Goal: Information Seeking & Learning: Learn about a topic

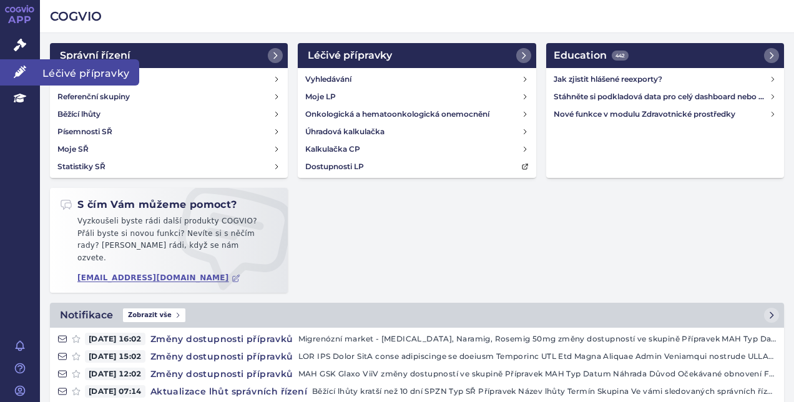
click at [14, 61] on link "Léčivé přípravky" at bounding box center [20, 72] width 40 height 26
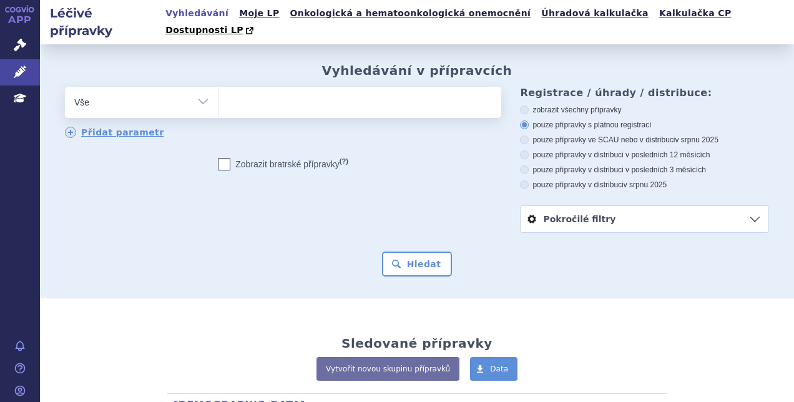
click at [289, 89] on ul at bounding box center [357, 100] width 279 height 26
click at [218, 89] on select at bounding box center [218, 101] width 1 height 31
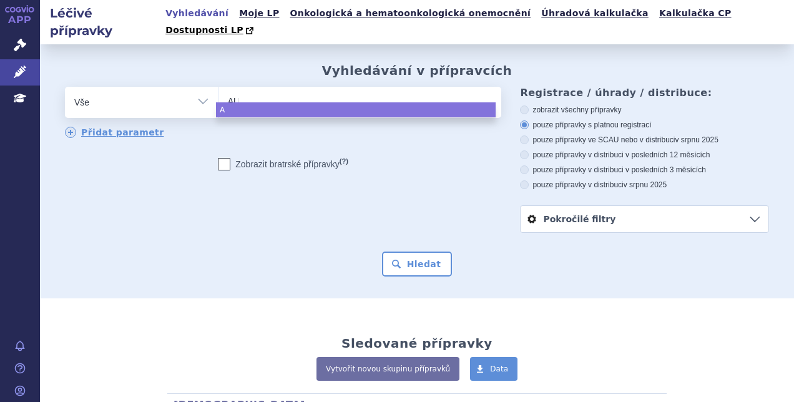
type input "AUG"
type input "AUGMEN"
type input "AUGMENTIN"
select select "AUGMENTIN"
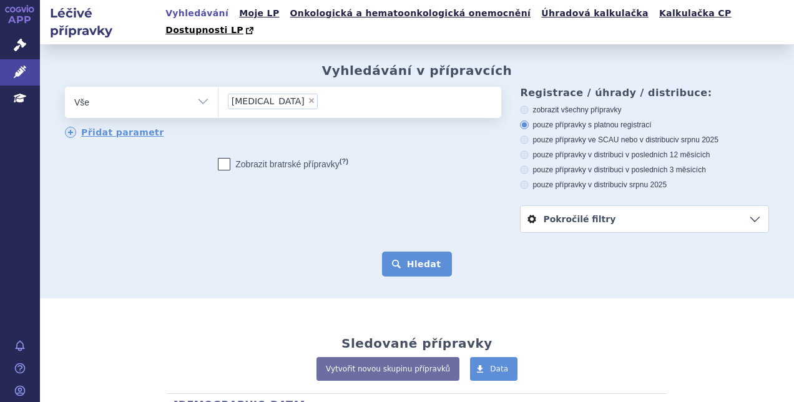
click at [404, 251] on button "Hledat" at bounding box center [417, 263] width 70 height 25
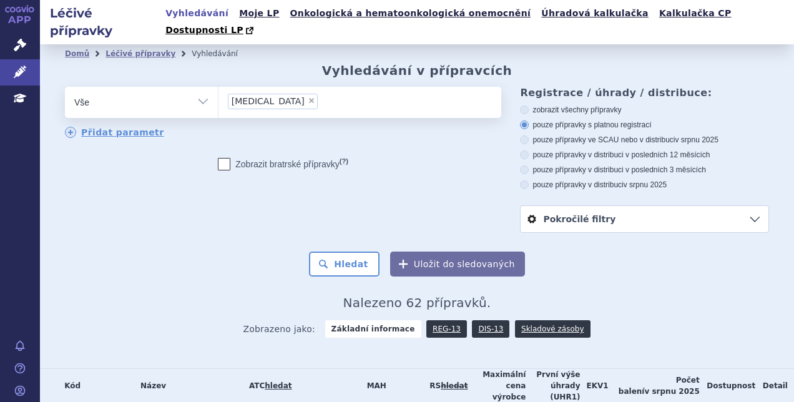
click at [569, 165] on label "pouze přípravky v distribuci v posledních 3 měsících" at bounding box center [644, 170] width 249 height 10
click at [529, 167] on input "pouze přípravky v distribuci v posledních 3 měsících" at bounding box center [525, 171] width 8 height 8
radio input "true"
click at [349, 256] on button "Hledat" at bounding box center [344, 263] width 70 height 25
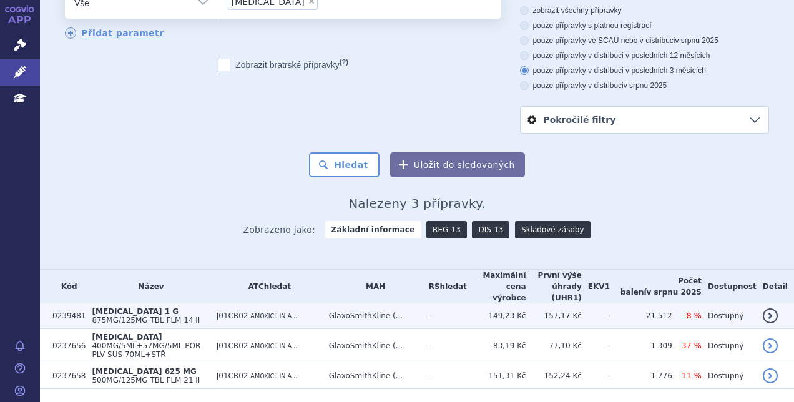
click at [422, 303] on td "GlaxoSmithKline (..." at bounding box center [373, 316] width 100 height 26
click at [200, 316] on span "875MG/125MG TBL FLM 14 II" at bounding box center [146, 320] width 108 height 9
click at [323, 303] on td "J01CR02 AMOXICILIN A ..." at bounding box center [266, 316] width 112 height 26
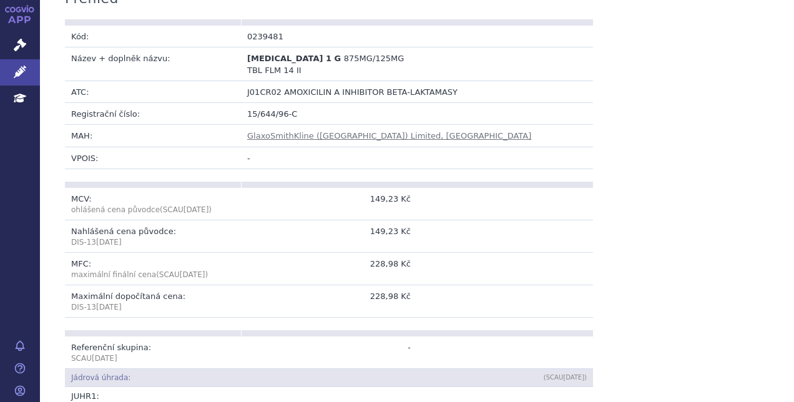
scroll to position [270, 0]
drag, startPoint x: 372, startPoint y: 155, endPoint x: 424, endPoint y: 153, distance: 52.4
click at [424, 188] on tr "MCV: ohlášená cena původce (SCAU [DATE] ) 149,23 Kč" at bounding box center [329, 204] width 528 height 32
click at [237, 188] on td "MCV: ohlášená cena původce (SCAU [DATE] )" at bounding box center [153, 204] width 176 height 32
drag, startPoint x: 410, startPoint y: 160, endPoint x: 359, endPoint y: 155, distance: 52.1
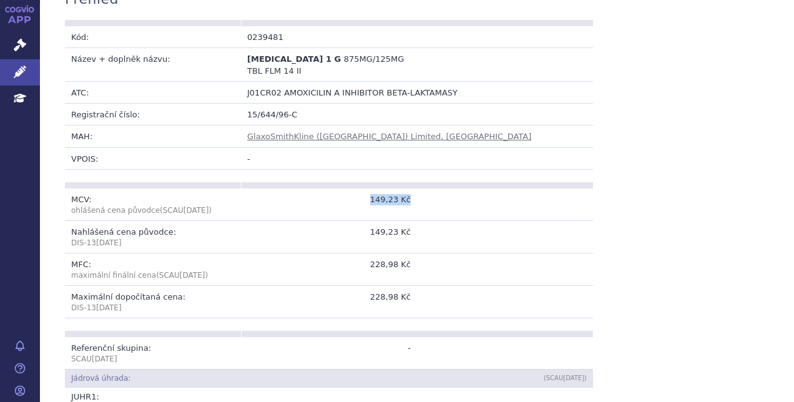
click at [359, 188] on td "149,23 Kč" at bounding box center [329, 204] width 176 height 32
drag, startPoint x: 359, startPoint y: 155, endPoint x: 425, endPoint y: 166, distance: 67.7
click at [425, 188] on td at bounding box center [505, 204] width 176 height 32
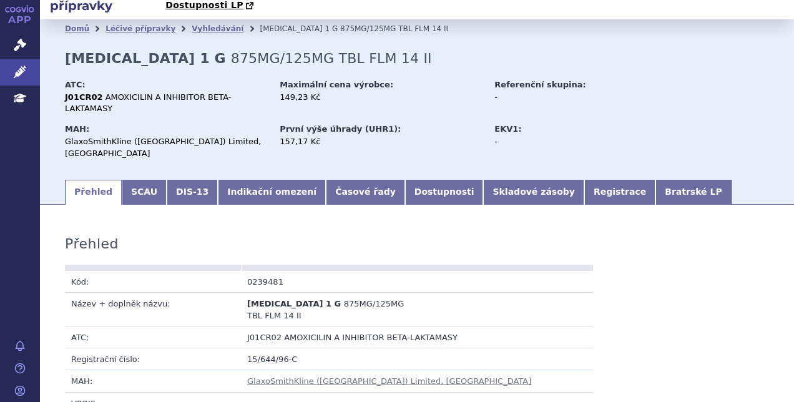
scroll to position [29, 0]
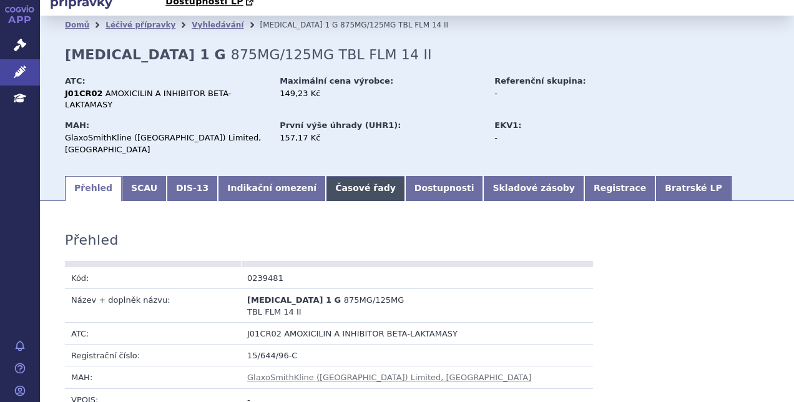
click at [339, 176] on link "Časové řady" at bounding box center [365, 188] width 79 height 25
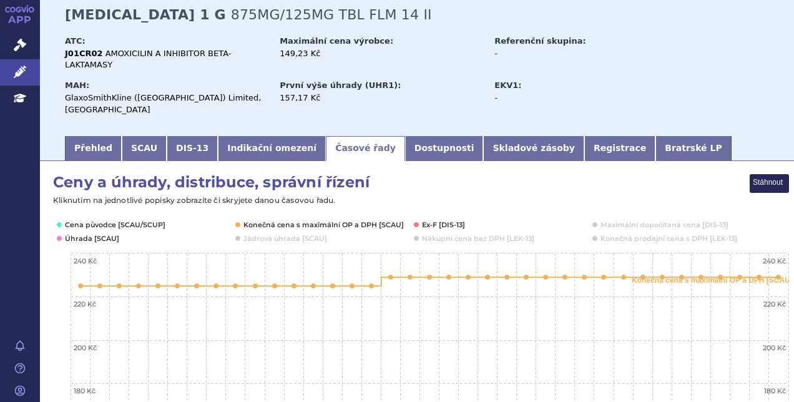
scroll to position [76, 0]
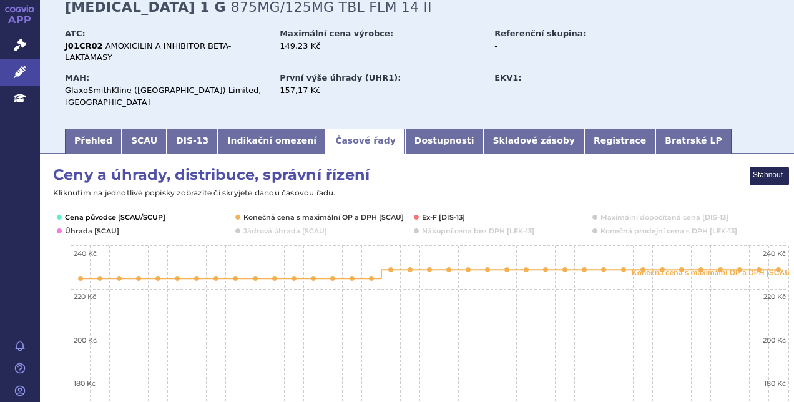
click at [108, 212] on button "Show Cena původce [SCAU/SCUP]" at bounding box center [114, 217] width 99 height 10
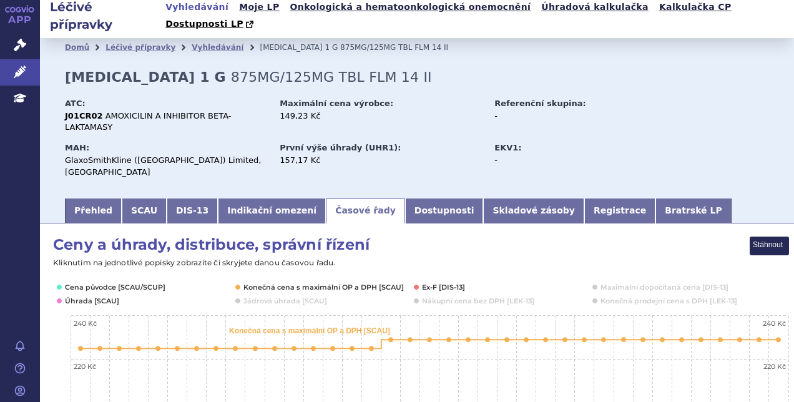
scroll to position [0, 0]
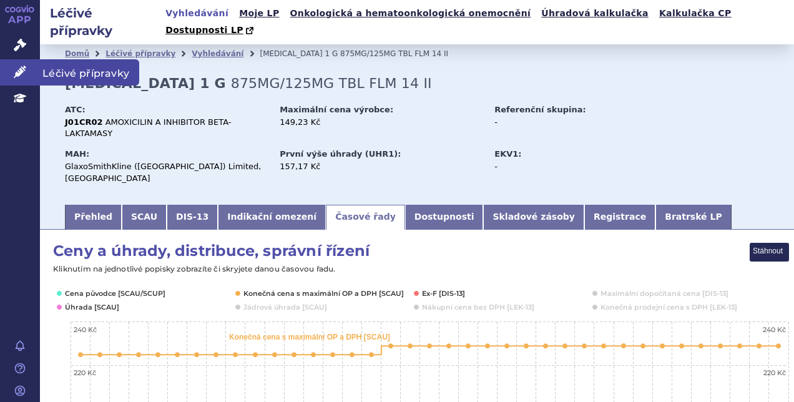
click at [22, 71] on icon at bounding box center [20, 72] width 12 height 12
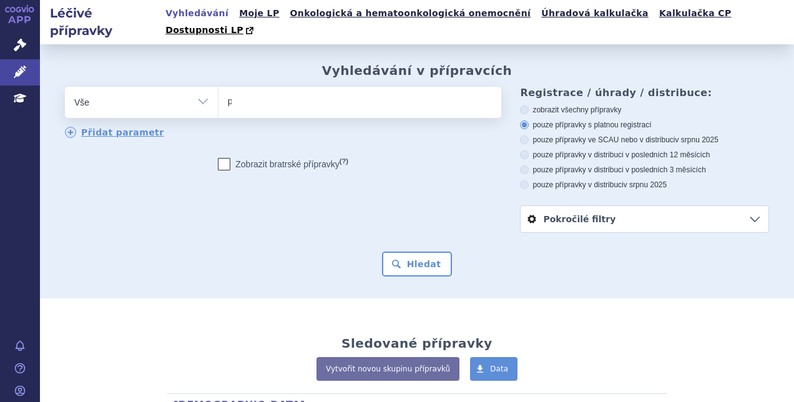
type input "pen"
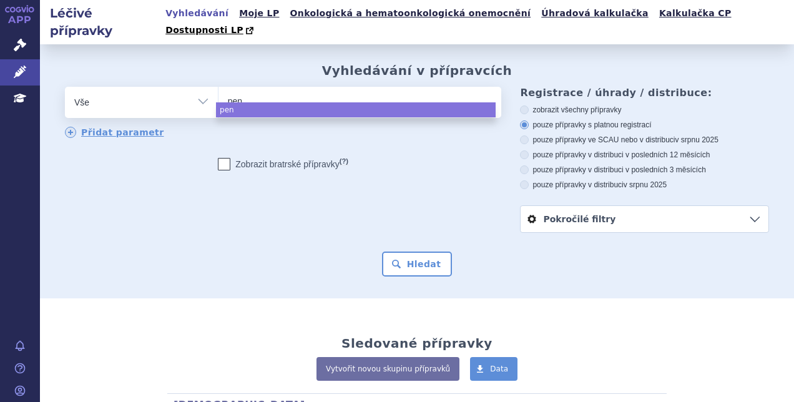
type input "penl"
type input "penlac"
select select "penlac"
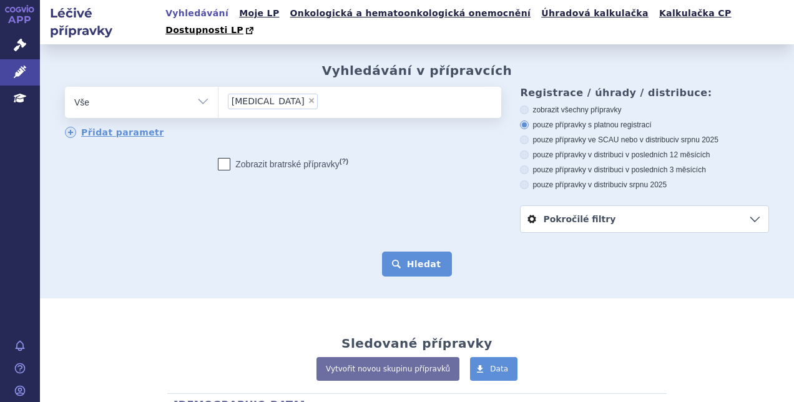
click at [405, 251] on button "Hledat" at bounding box center [417, 263] width 70 height 25
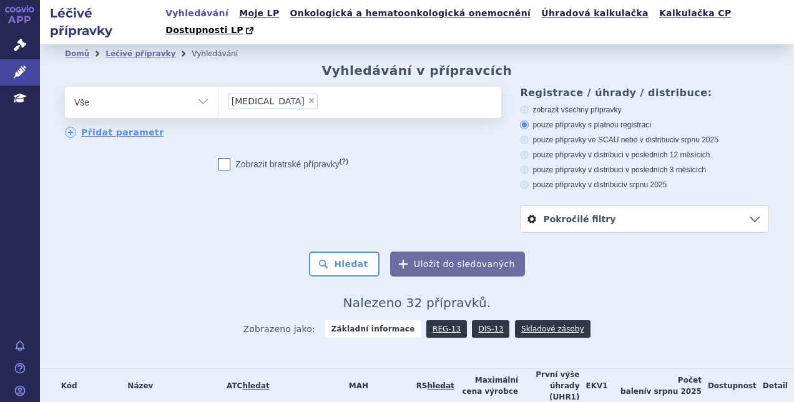
click at [558, 147] on div "zobrazit všechny přípravky pouze přípravky s platnou registrací pouze přípravky…" at bounding box center [644, 147] width 249 height 85
click at [546, 165] on label "pouze přípravky v distribuci v posledních 3 měsících" at bounding box center [644, 170] width 249 height 10
click at [529, 167] on input "pouze přípravky v distribuci v posledních 3 měsících" at bounding box center [525, 171] width 8 height 8
radio input "true"
click at [346, 251] on button "Hledat" at bounding box center [344, 263] width 70 height 25
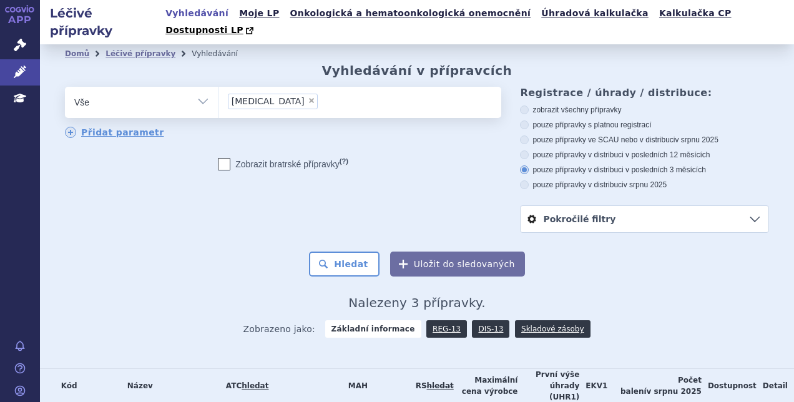
scroll to position [99, 0]
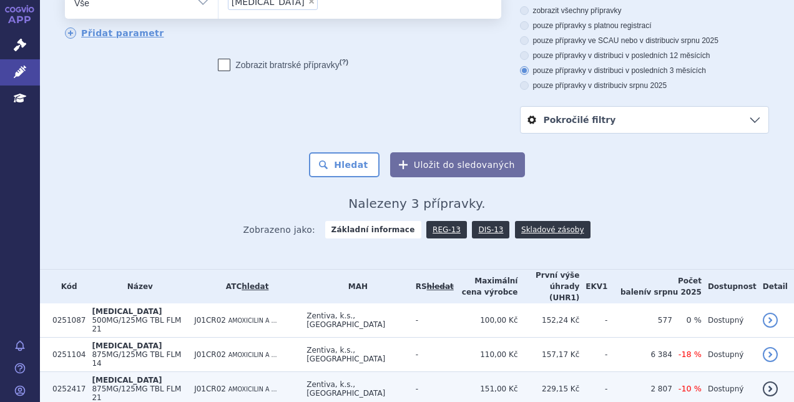
click at [248, 372] on td "J01CR02 AMOXICILIN A ..." at bounding box center [244, 389] width 112 height 34
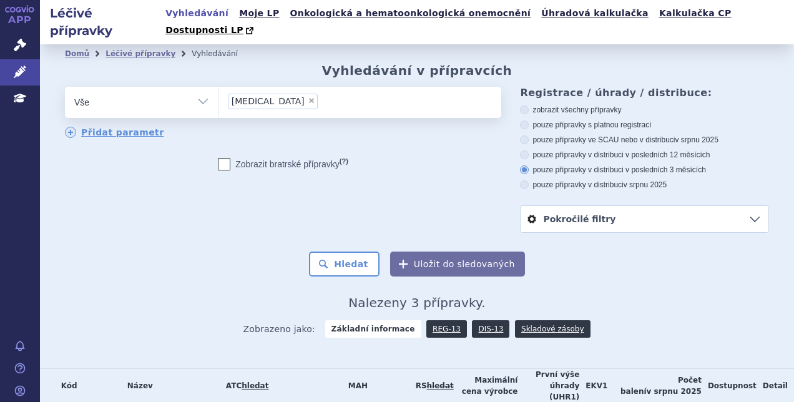
scroll to position [99, 0]
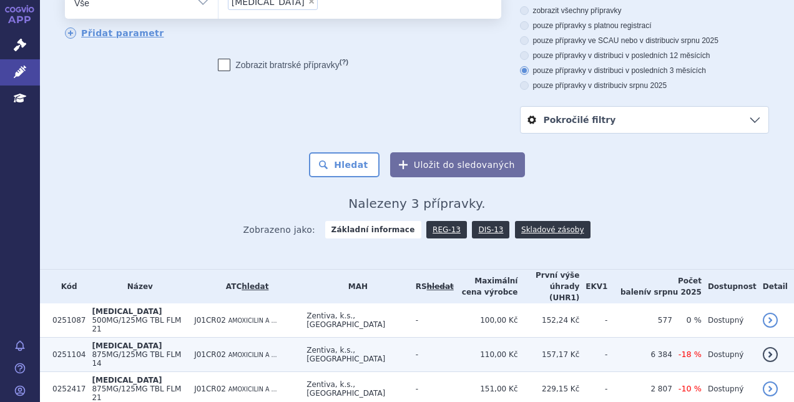
click at [185, 337] on td "[MEDICAL_DATA] 875MG/125MG TBL FLM 14" at bounding box center [136, 354] width 102 height 34
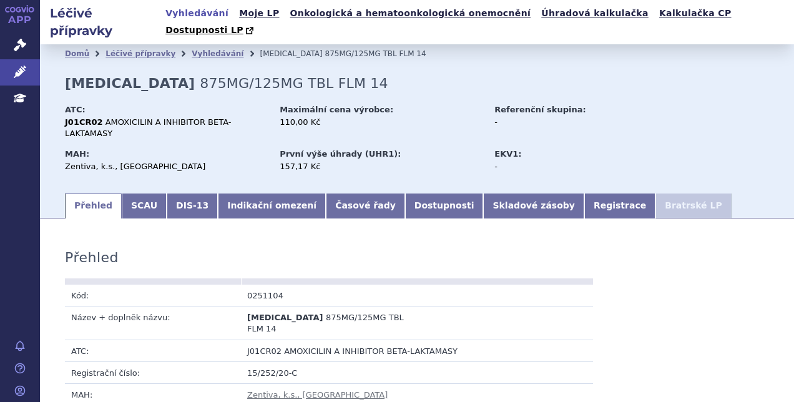
scroll to position [24, 0]
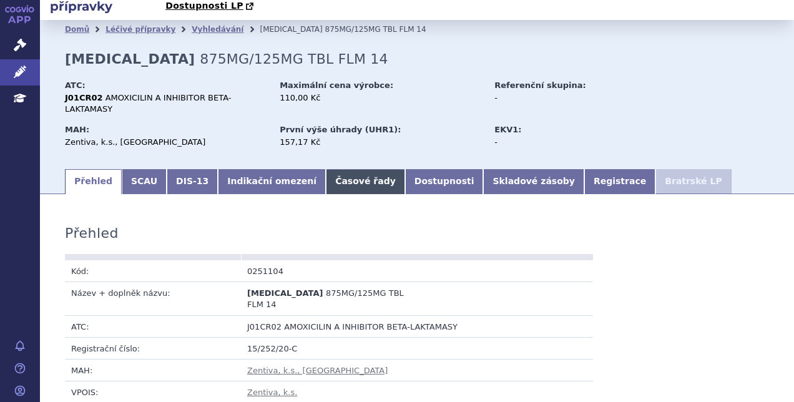
click at [326, 169] on link "Časové řady" at bounding box center [365, 181] width 79 height 25
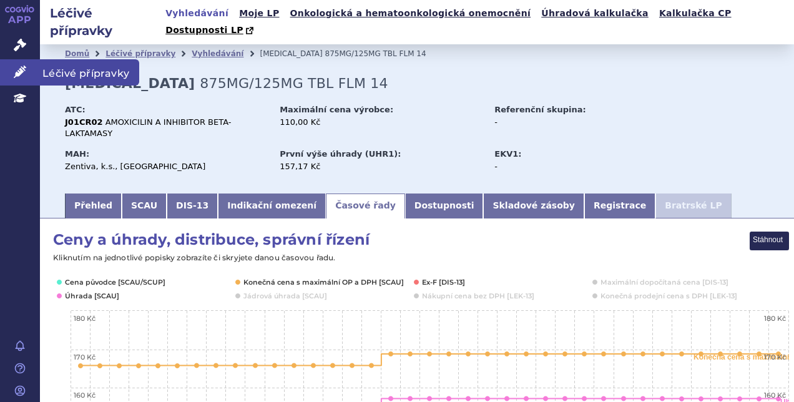
click at [17, 70] on icon at bounding box center [20, 72] width 12 height 12
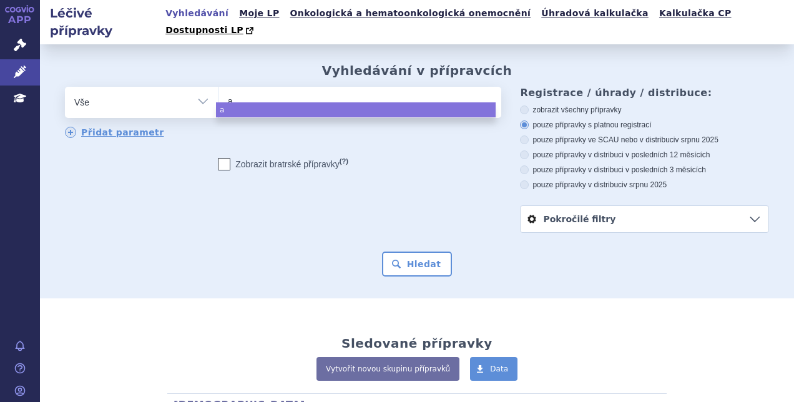
select select
type input "au"
type input "augm"
type input "augmen"
type input "augmenti"
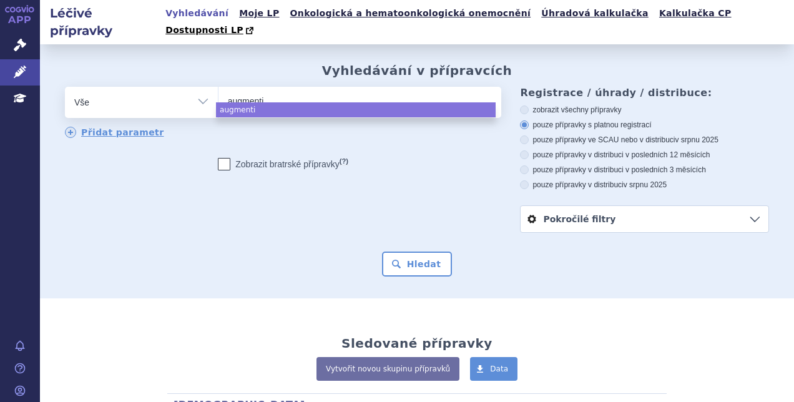
type input "augmentin"
select select "augmentin"
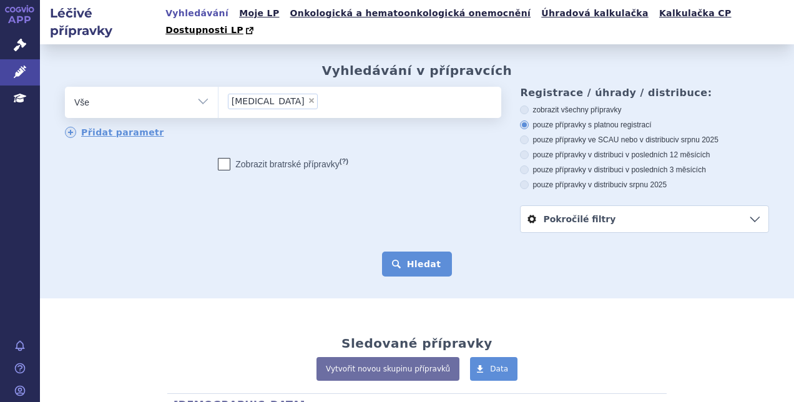
click at [409, 251] on button "Hledat" at bounding box center [417, 263] width 70 height 25
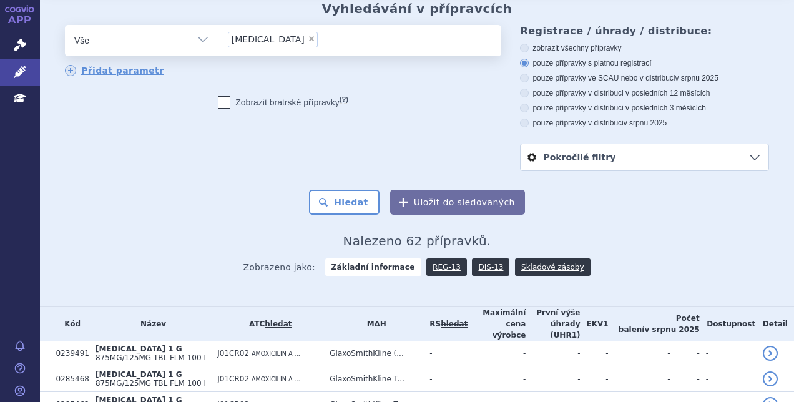
scroll to position [56, 0]
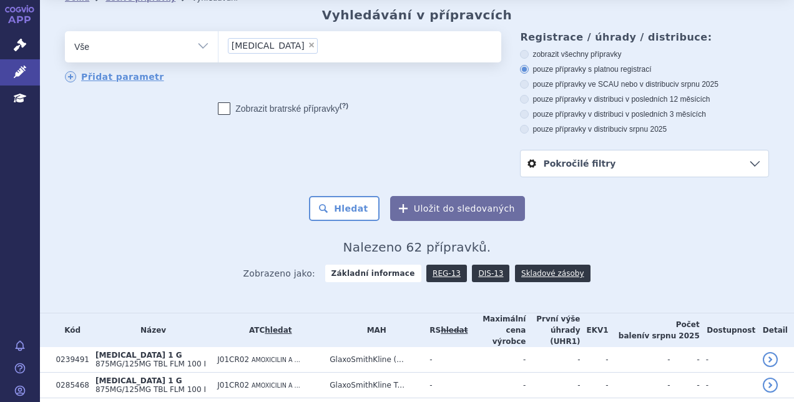
click at [624, 109] on label "pouze přípravky v distribuci v posledních 3 měsících" at bounding box center [644, 114] width 249 height 10
click at [529, 112] on input "pouze přípravky v distribuci v posledních 3 měsících" at bounding box center [525, 116] width 8 height 8
radio input "true"
click at [356, 196] on button "Hledat" at bounding box center [344, 208] width 70 height 25
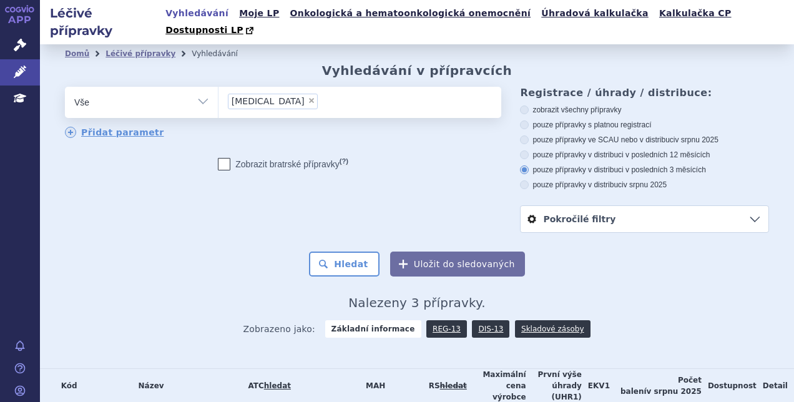
scroll to position [99, 0]
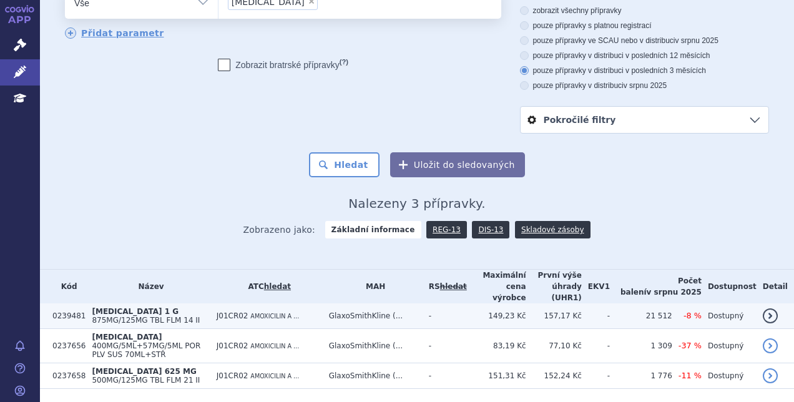
click at [293, 303] on td "J01CR02 AMOXICILIN A ..." at bounding box center [266, 316] width 112 height 26
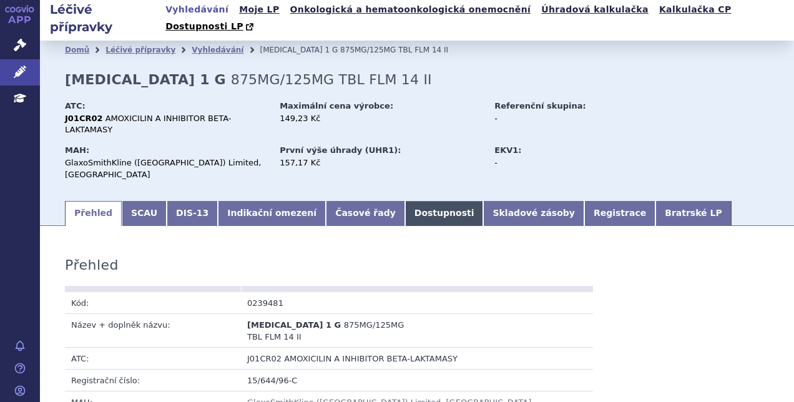
scroll to position [3, 0]
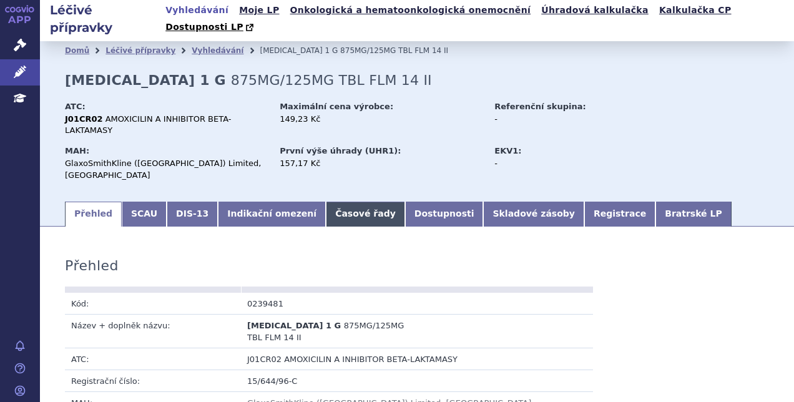
click at [326, 202] on link "Časové řady" at bounding box center [365, 214] width 79 height 25
